Goal: Find specific page/section: Find specific page/section

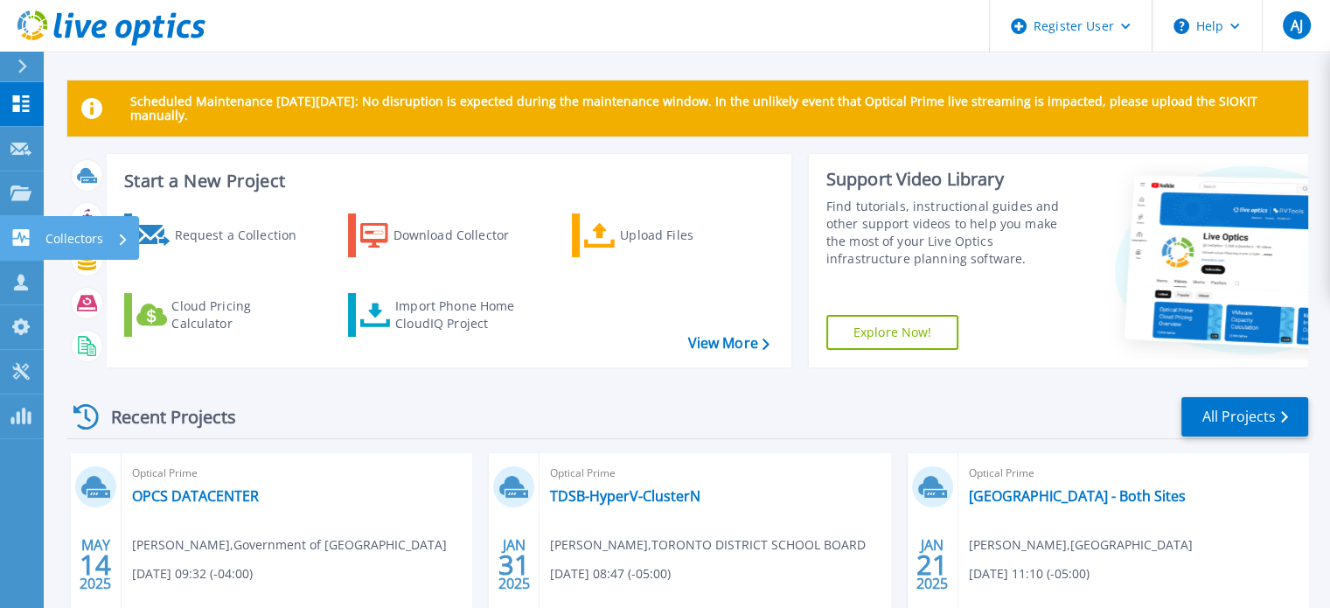
click at [21, 222] on link "Collectors Collectors" at bounding box center [22, 238] width 44 height 45
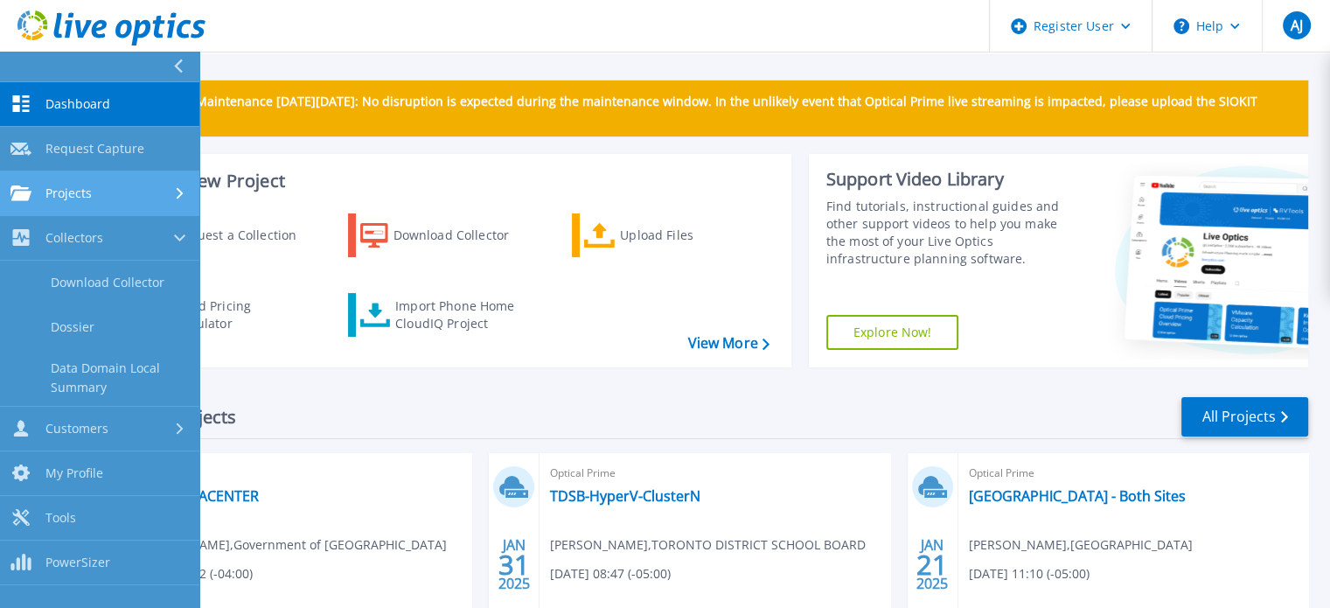
click at [87, 181] on link "Projects Projects" at bounding box center [99, 193] width 199 height 45
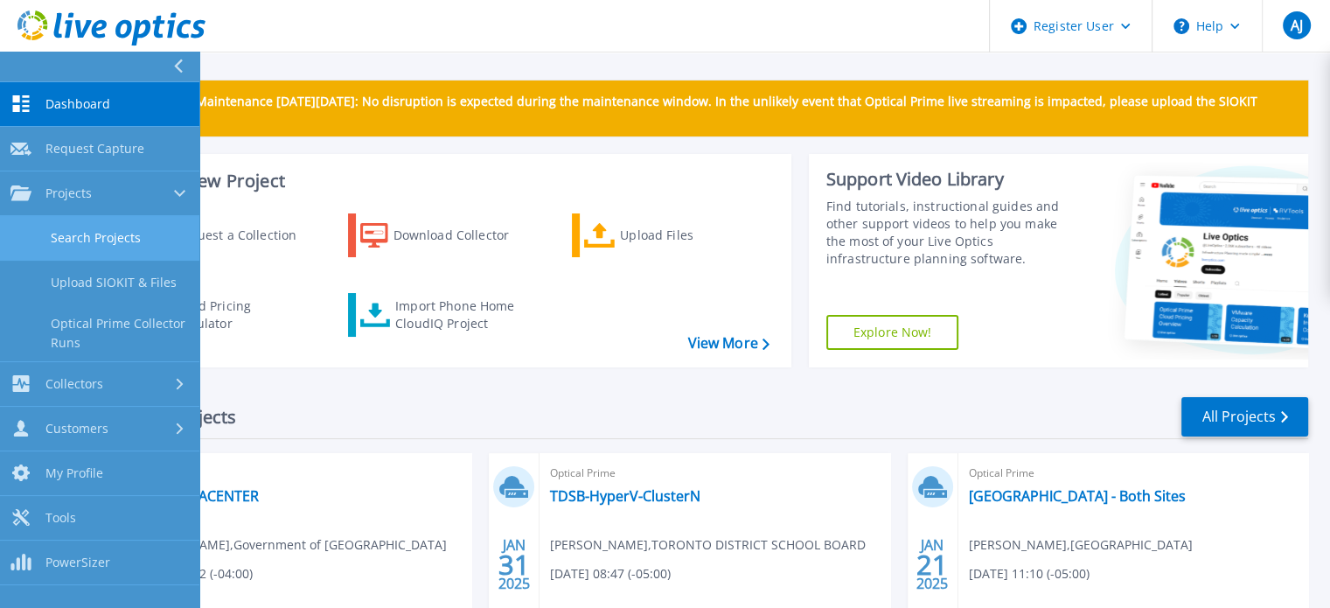
click at [108, 237] on link "Search Projects" at bounding box center [99, 238] width 199 height 45
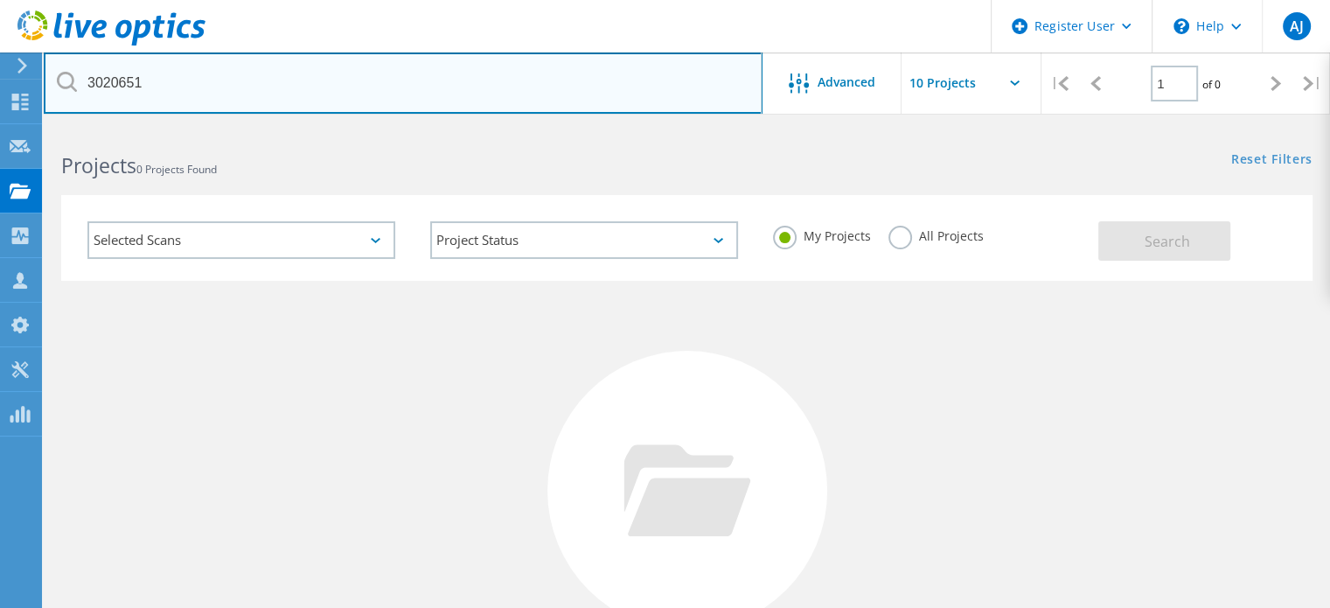
click at [252, 81] on input "3020651" at bounding box center [403, 82] width 719 height 61
type input "3"
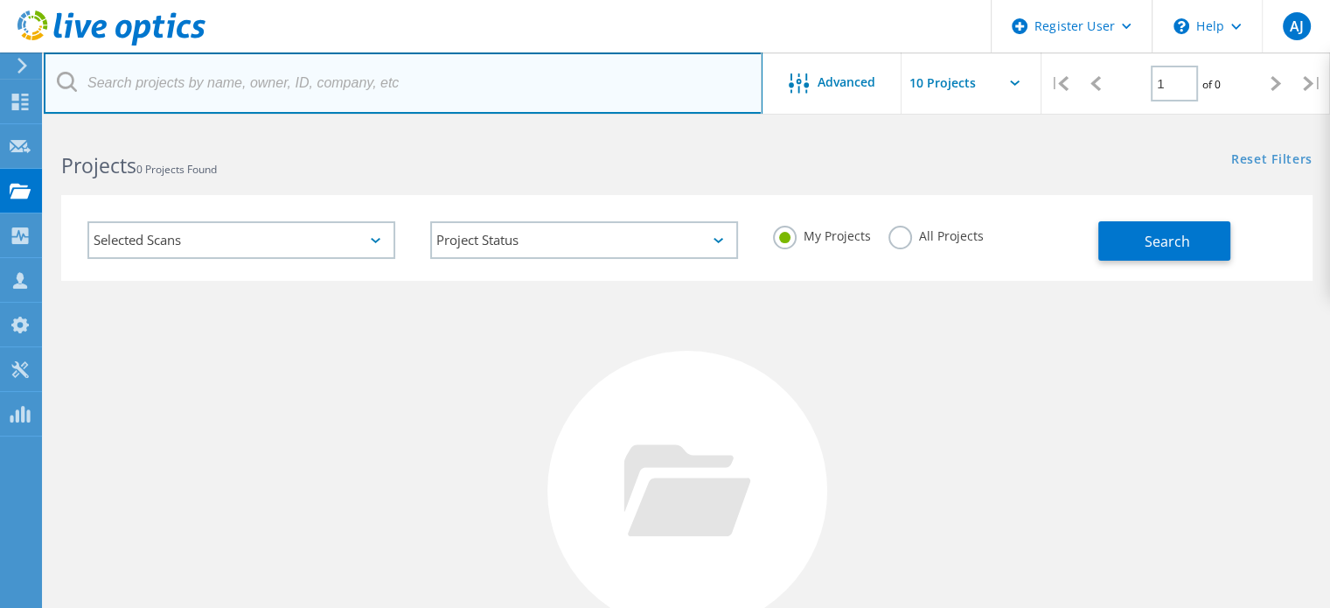
paste input "20250828"
type input "20250828"
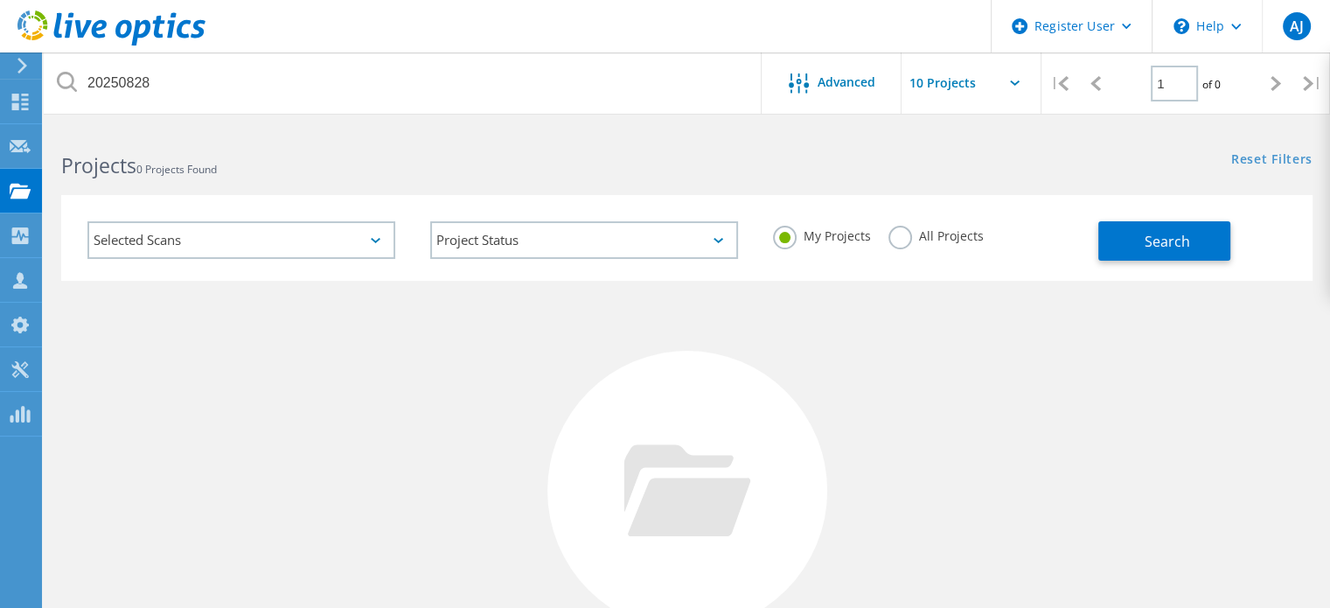
click at [898, 229] on label "All Projects" at bounding box center [935, 234] width 95 height 17
click at [0, 0] on input "All Projects" at bounding box center [0, 0] width 0 height 0
click at [1178, 249] on span "Search" at bounding box center [1166, 241] width 45 height 19
